Goal: Information Seeking & Learning: Learn about a topic

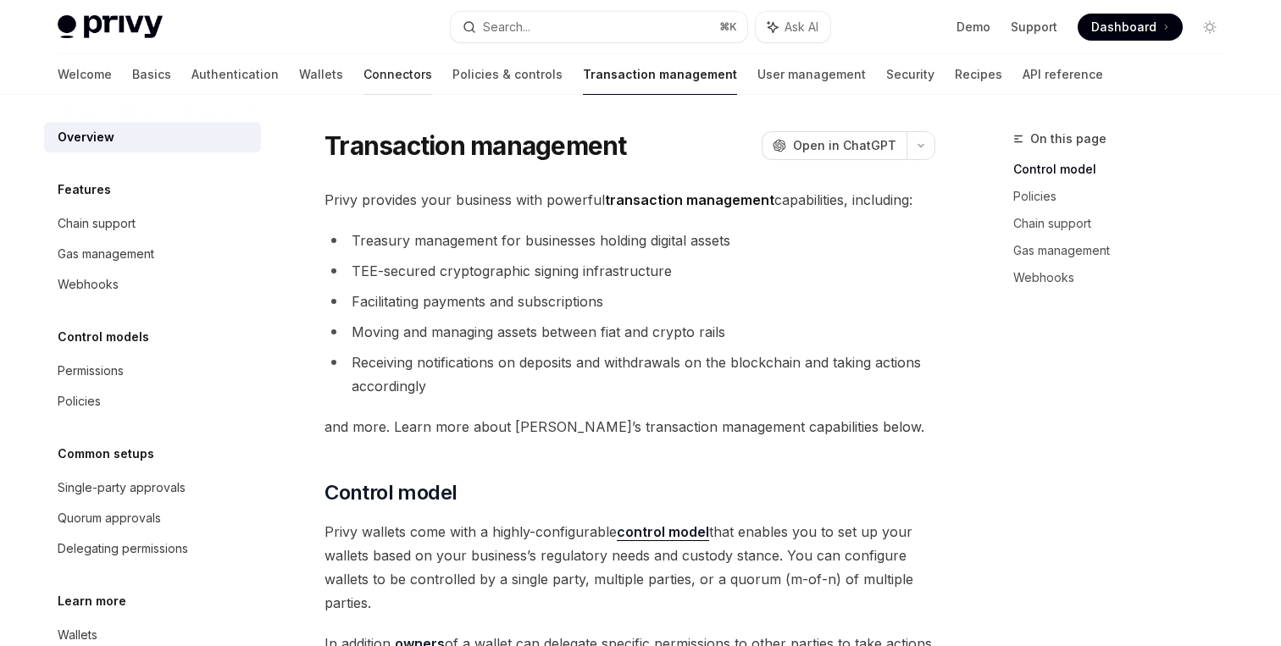
click at [363, 86] on link "Connectors" at bounding box center [397, 74] width 69 height 41
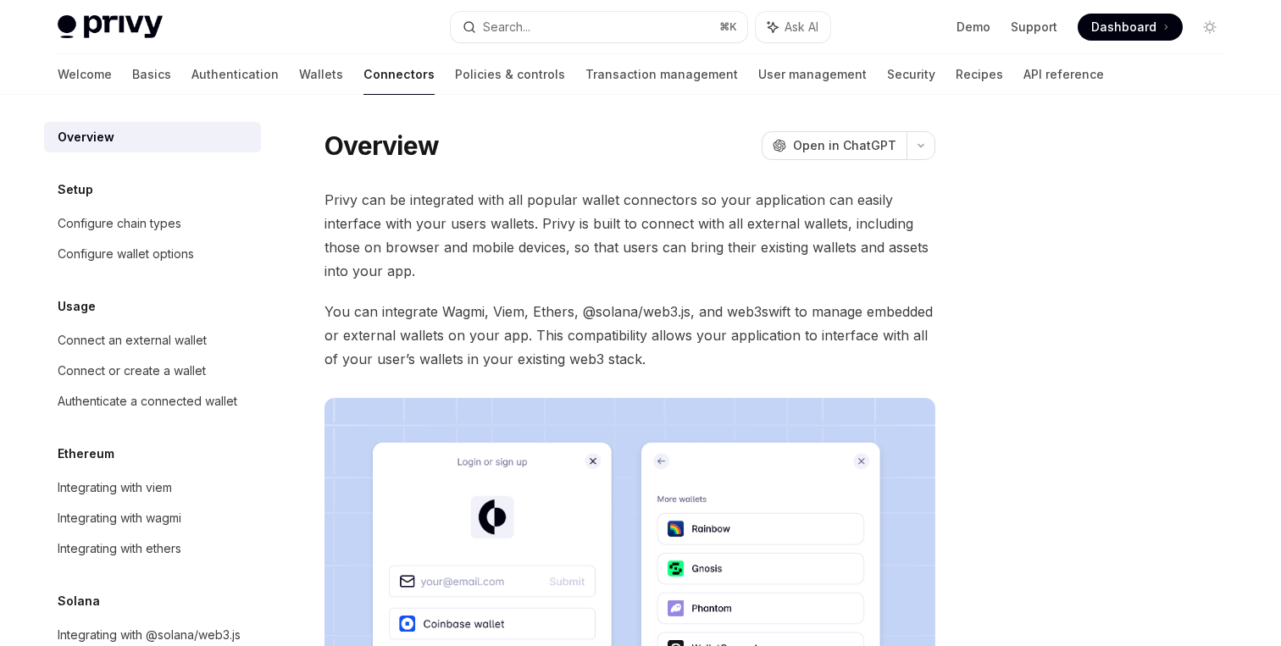
click at [263, 77] on div "Welcome Basics Authentication Wallets Connectors Policies & controls Transactio…" at bounding box center [581, 74] width 1046 height 41
click at [201, 72] on div "Welcome Basics Authentication Wallets Connectors Policies & controls Transactio…" at bounding box center [581, 74] width 1046 height 41
click at [191, 70] on link "Authentication" at bounding box center [234, 74] width 87 height 41
type textarea "*"
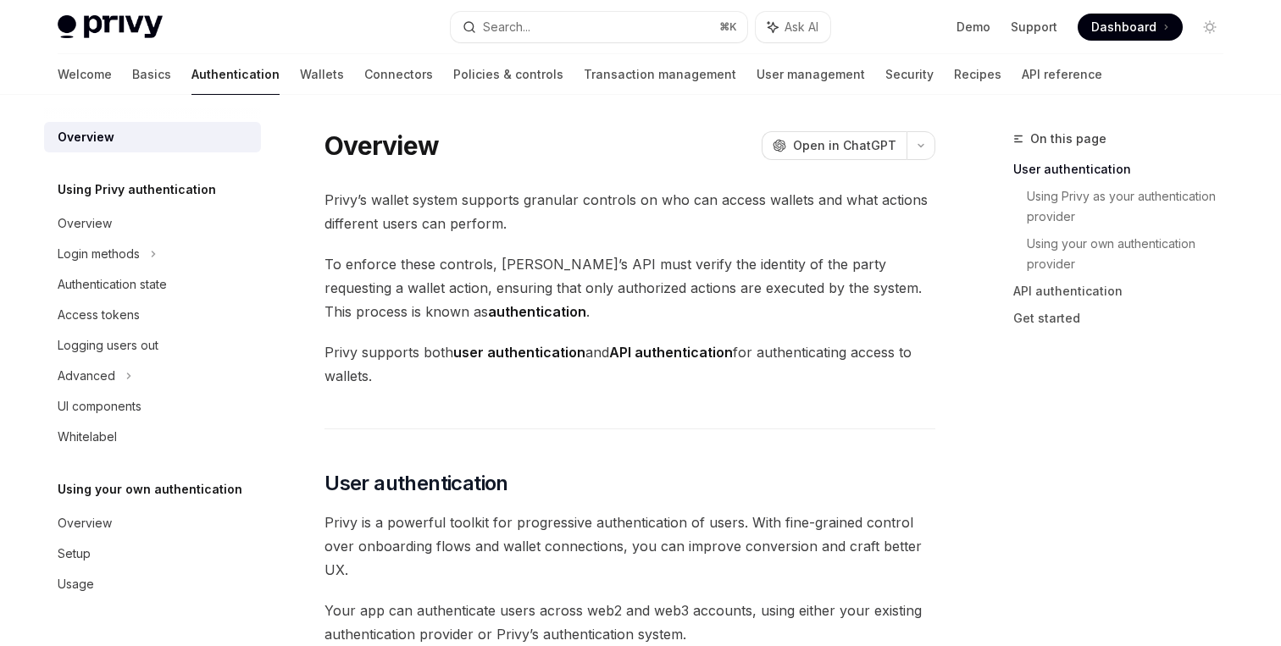
click at [191, 70] on link "Authentication" at bounding box center [235, 74] width 88 height 41
